Goal: Consume media (video, audio): Consume media (video, audio)

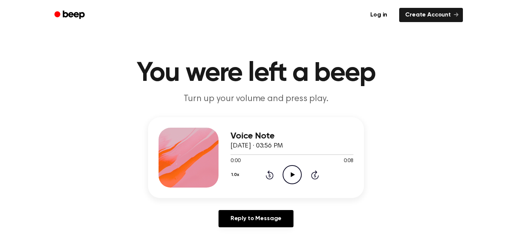
click at [289, 168] on icon "Play Audio" at bounding box center [292, 174] width 19 height 19
click at [297, 178] on icon "Play Audio" at bounding box center [292, 174] width 19 height 19
click at [294, 177] on icon "Play Audio" at bounding box center [292, 174] width 19 height 19
click at [290, 172] on icon "Play Audio" at bounding box center [292, 174] width 19 height 19
click at [290, 178] on icon "Play Audio" at bounding box center [292, 174] width 19 height 19
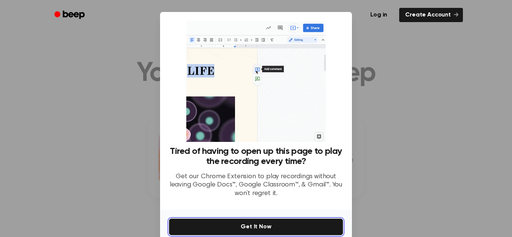
click at [274, 225] on button "Get It Now" at bounding box center [256, 227] width 174 height 17
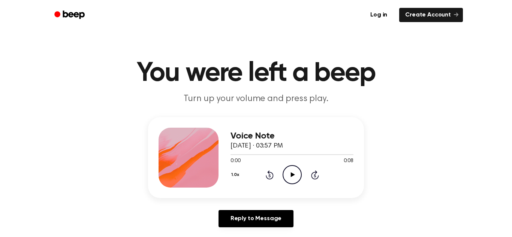
click at [292, 171] on icon "Play Audio" at bounding box center [292, 174] width 19 height 19
click at [293, 173] on icon "Play Audio" at bounding box center [292, 174] width 19 height 19
click at [295, 170] on icon "Play Audio" at bounding box center [292, 174] width 19 height 19
click at [293, 179] on icon "Play Audio" at bounding box center [292, 174] width 19 height 19
click at [290, 177] on icon "Play Audio" at bounding box center [292, 174] width 19 height 19
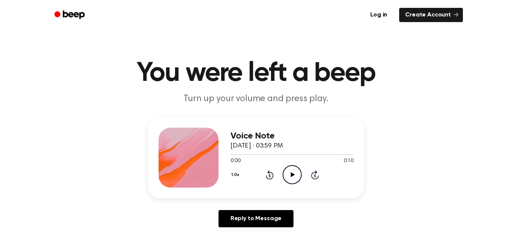
click at [294, 174] on icon "Play Audio" at bounding box center [292, 174] width 19 height 19
click at [287, 171] on icon "Play Audio" at bounding box center [292, 174] width 19 height 19
